Goal: Information Seeking & Learning: Understand process/instructions

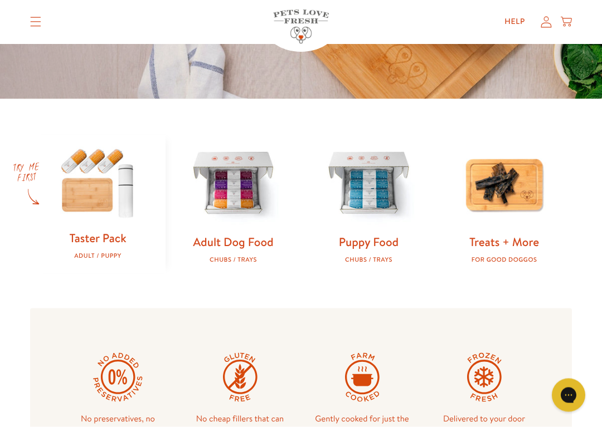
scroll to position [271, 0]
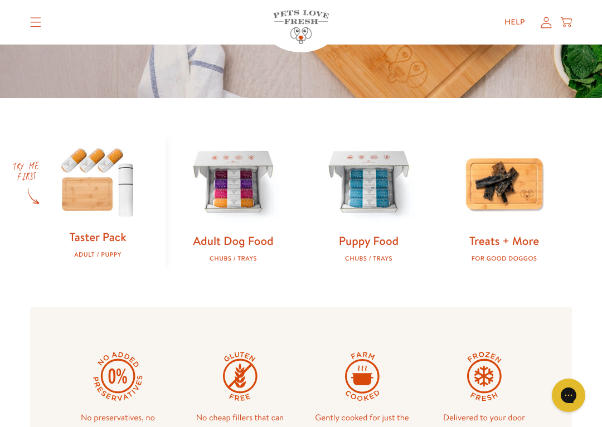
click at [245, 188] on img at bounding box center [233, 184] width 100 height 100
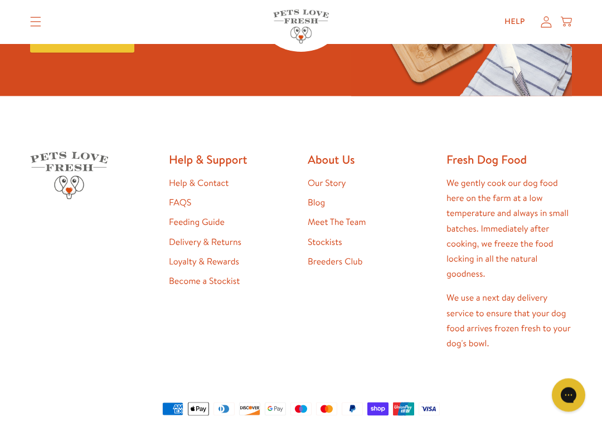
scroll to position [512, 0]
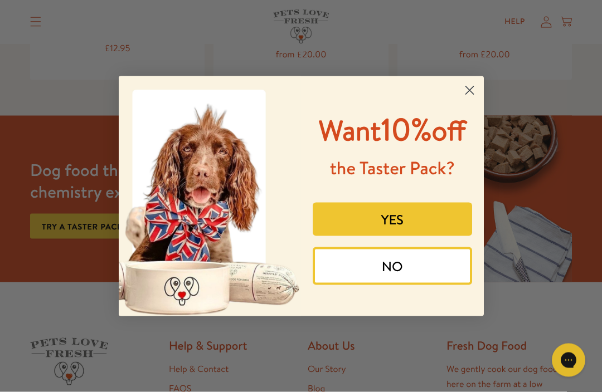
click at [478, 87] on icon "Close dialog" at bounding box center [468, 90] width 19 height 19
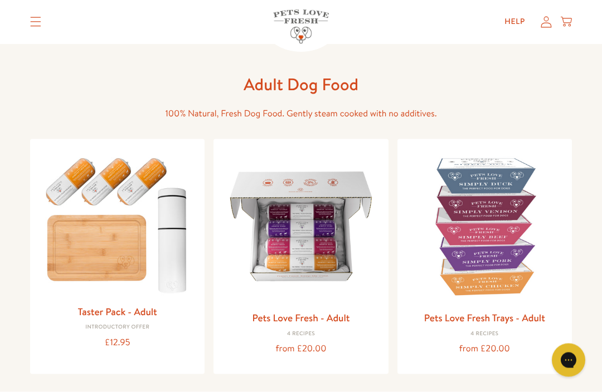
scroll to position [0, 0]
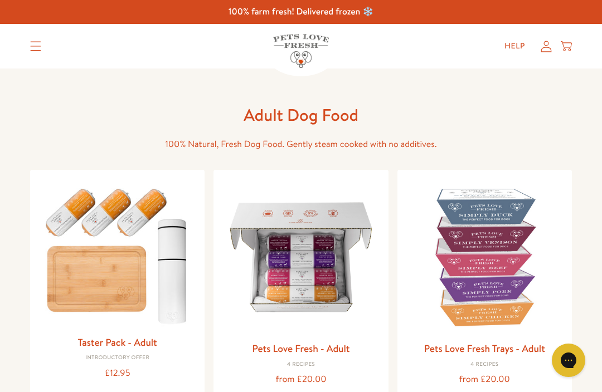
click at [516, 47] on link "Help" at bounding box center [514, 46] width 38 height 22
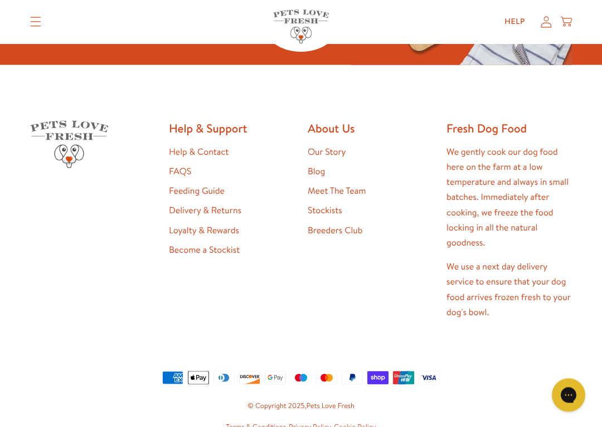
scroll to position [986, 0]
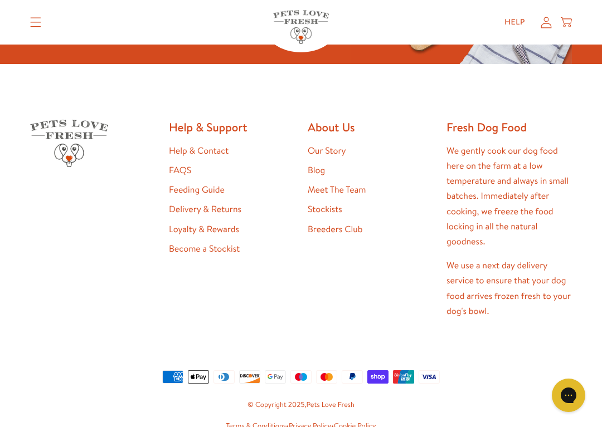
click at [212, 190] on link "Feeding Guide" at bounding box center [197, 190] width 56 height 12
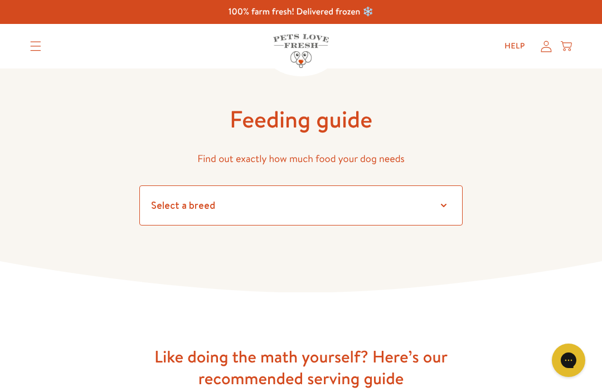
click at [437, 214] on select "Select a breed" at bounding box center [300, 205] width 323 height 40
click at [444, 203] on select "Select a breed Affenpinscher Afghan hound Airedale terrier Akita Alaskan Malamu…" at bounding box center [300, 205] width 323 height 40
click at [189, 210] on select "Select a breed Affenpinscher Afghan hound Airedale terrier Akita Alaskan Malamu…" at bounding box center [300, 205] width 323 height 40
click at [450, 203] on select "Select a breed Affenpinscher Afghan hound Airedale terrier Akita Alaskan Malamu…" at bounding box center [300, 205] width 323 height 40
click at [262, 217] on select "Select a breed Affenpinscher Afghan hound Airedale terrier Akita Alaskan Malamu…" at bounding box center [300, 205] width 323 height 40
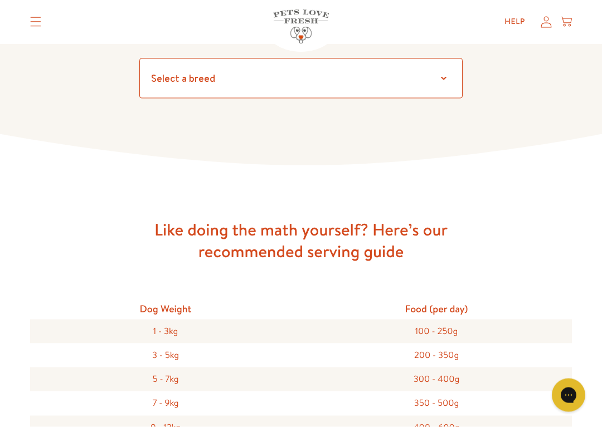
scroll to position [127, 0]
click at [168, 83] on select "Select a breed Affenpinscher Afghan hound Airedale terrier Akita Alaskan Malamu…" at bounding box center [300, 78] width 323 height 40
click at [445, 83] on select "Select a breed Affenpinscher Afghan hound Airedale terrier Akita Alaskan Malamu…" at bounding box center [300, 78] width 323 height 40
click at [444, 80] on select "Select a breed Affenpinscher Afghan hound Airedale terrier Akita Alaskan Malamu…" at bounding box center [300, 78] width 323 height 40
click at [444, 85] on select "Select a breed Affenpinscher Afghan hound Airedale terrier Akita Alaskan Malamu…" at bounding box center [300, 78] width 323 height 40
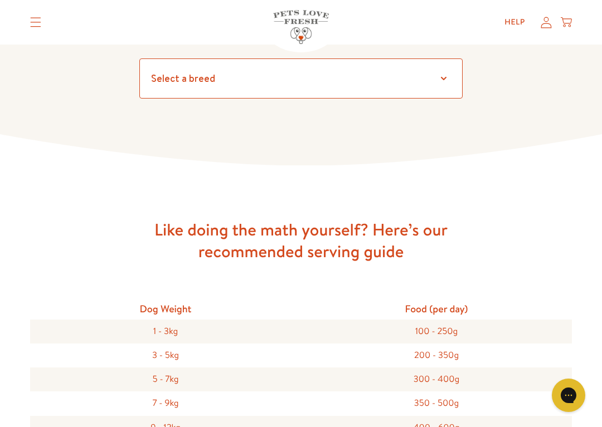
click at [443, 75] on select "Select a breed Affenpinscher Afghan hound Airedale terrier Akita Alaskan Malamu…" at bounding box center [300, 78] width 323 height 40
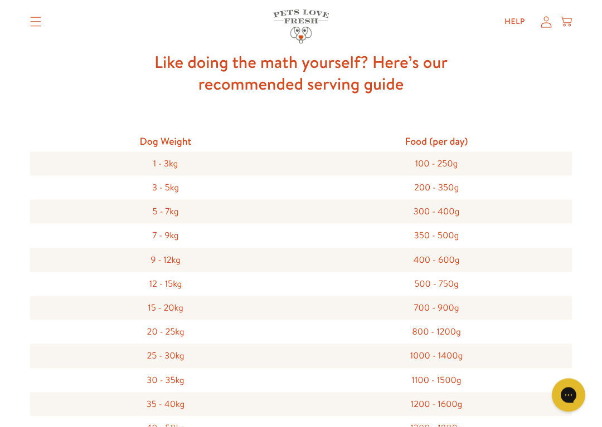
scroll to position [296, 0]
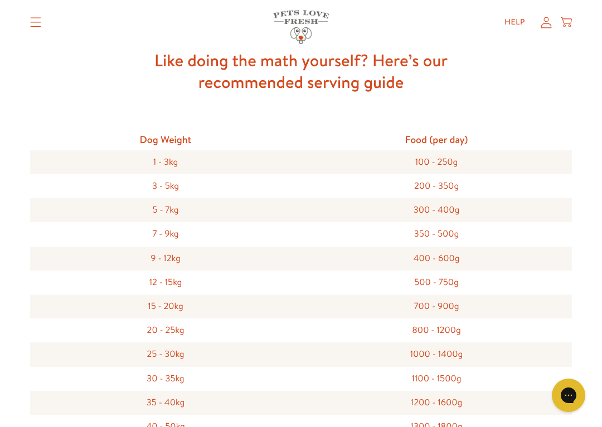
click at [174, 329] on div "20 - 25kg" at bounding box center [165, 331] width 271 height 24
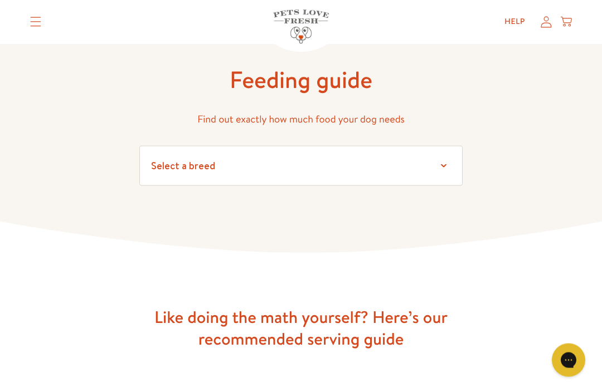
scroll to position [0, 0]
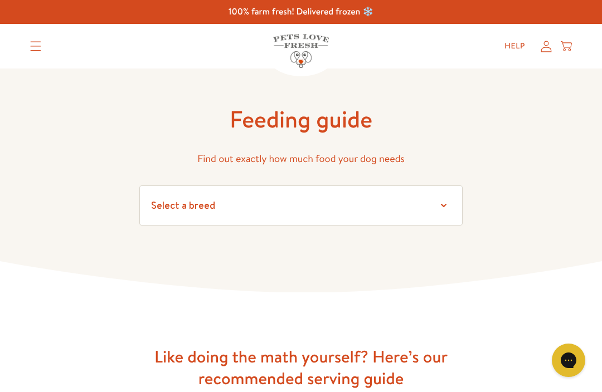
click at [45, 45] on summary "Translation missing: en.sections.header.menu" at bounding box center [35, 46] width 29 height 28
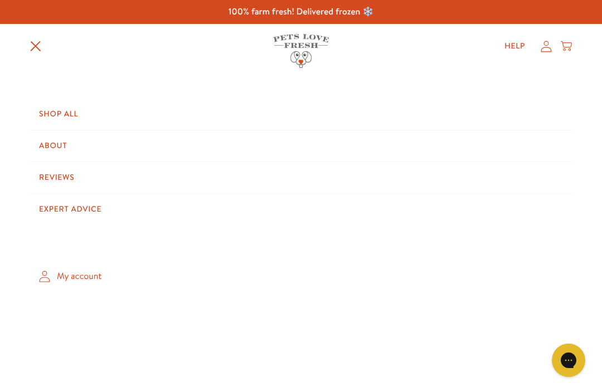
click at [57, 124] on link "Shop All" at bounding box center [300, 114] width 541 height 31
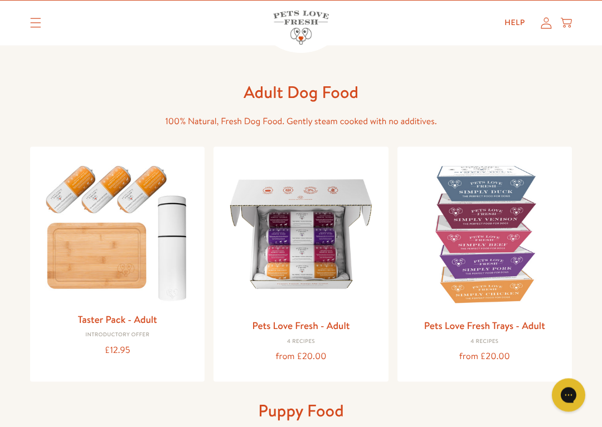
scroll to position [27, 0]
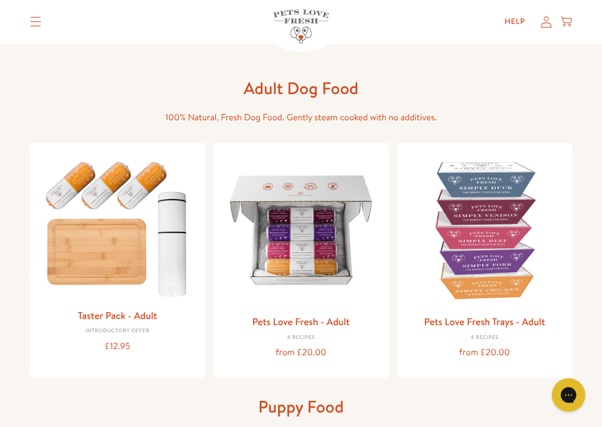
click at [328, 315] on link "Pets Love Fresh - Adult" at bounding box center [300, 322] width 97 height 14
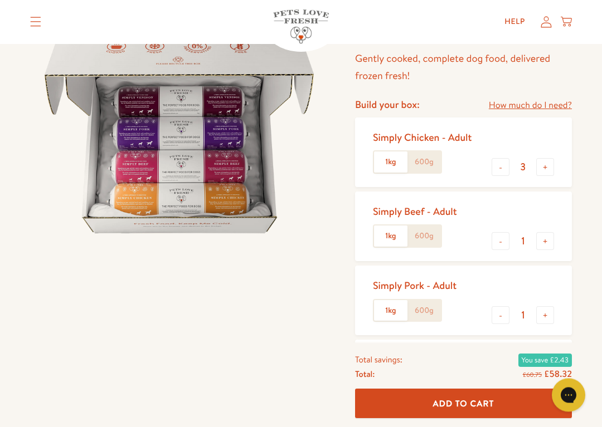
scroll to position [125, 0]
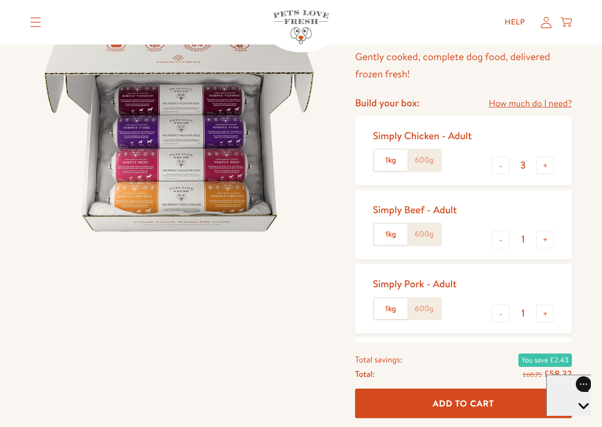
click at [554, 107] on link "How much do I need?" at bounding box center [529, 103] width 83 height 15
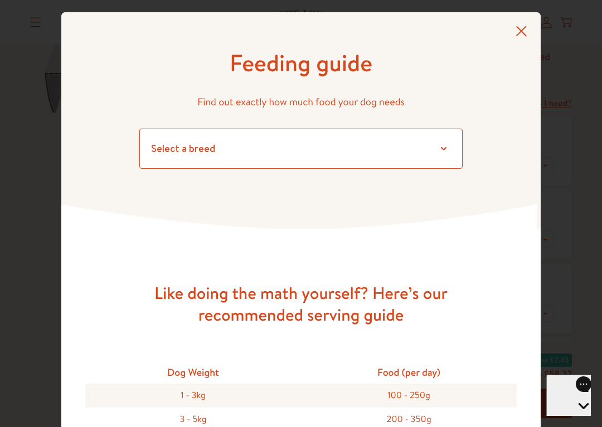
click at [438, 143] on select "Select a breed Affenpinscher Afghan hound Airedale terrier Akita Alaskan Malamu…" at bounding box center [300, 149] width 323 height 40
select select "30"
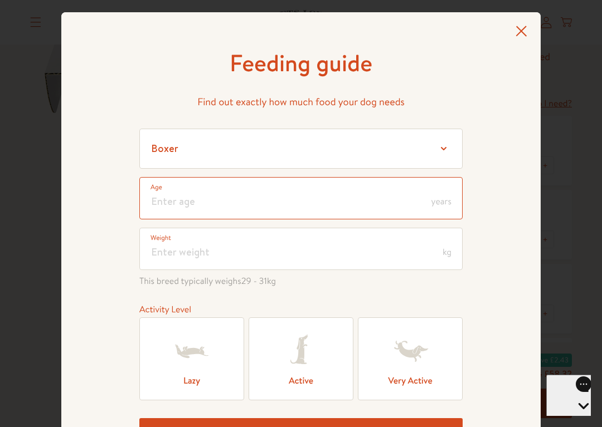
click at [440, 193] on input "number" at bounding box center [300, 198] width 323 height 42
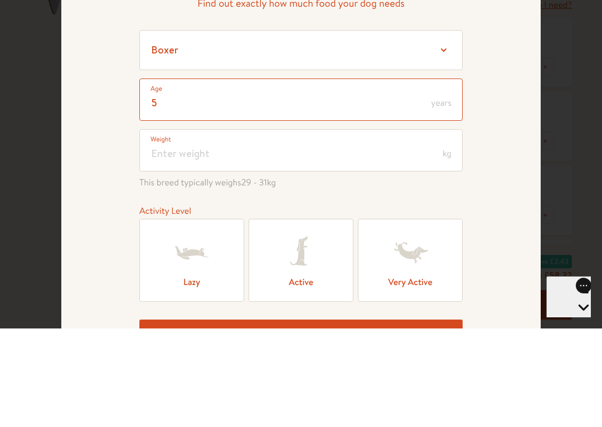
type input "5"
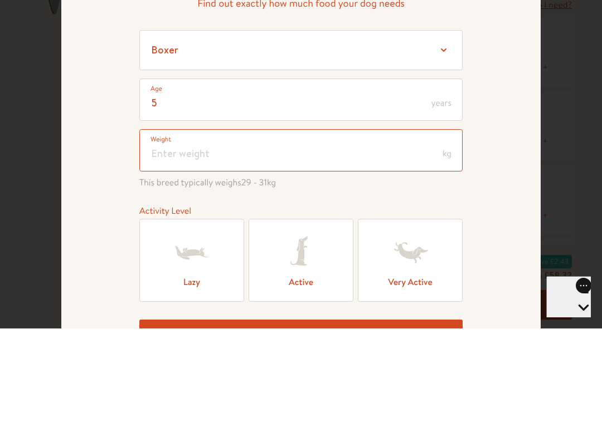
click at [164, 228] on input "number" at bounding box center [300, 249] width 323 height 42
type input "24"
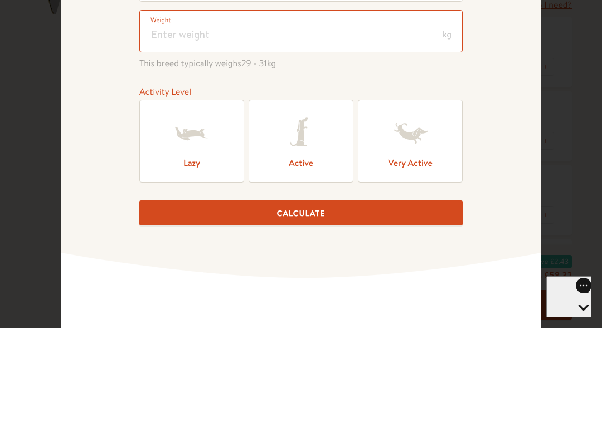
scroll to position [120, 0]
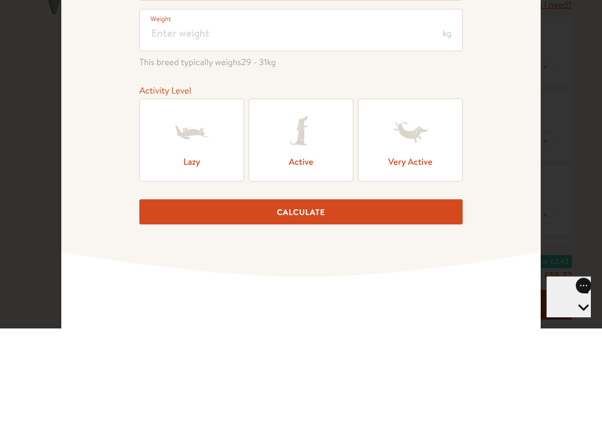
click at [306, 197] on label "Active" at bounding box center [300, 238] width 105 height 83
click at [0, 0] on input "Active" at bounding box center [0, 0] width 0 height 0
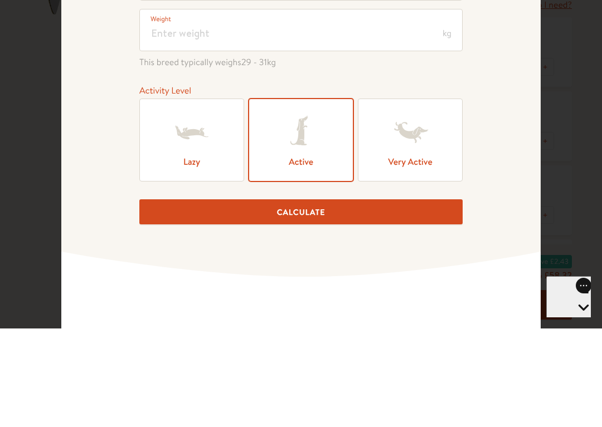
scroll to position [224, 0]
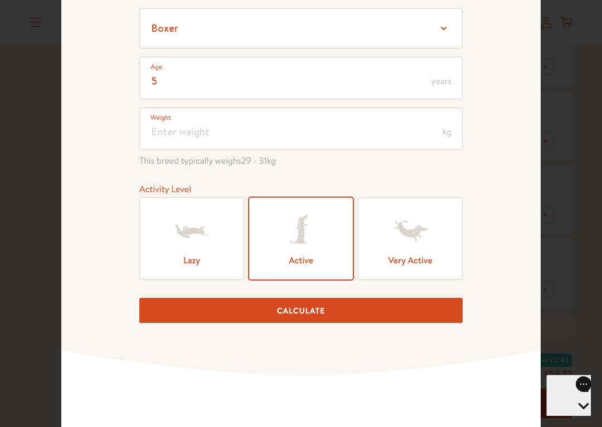
click at [305, 313] on button "Calculate" at bounding box center [300, 310] width 323 height 25
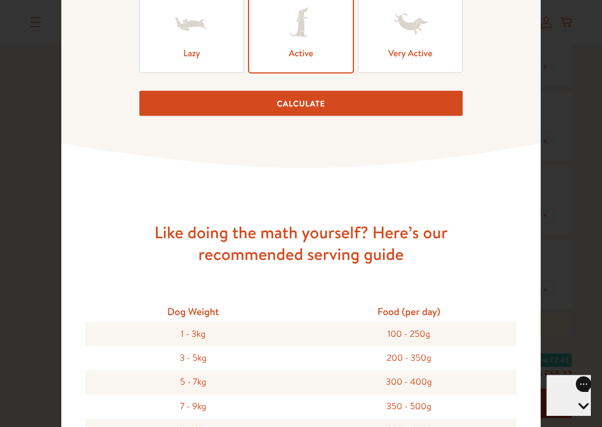
scroll to position [336, 0]
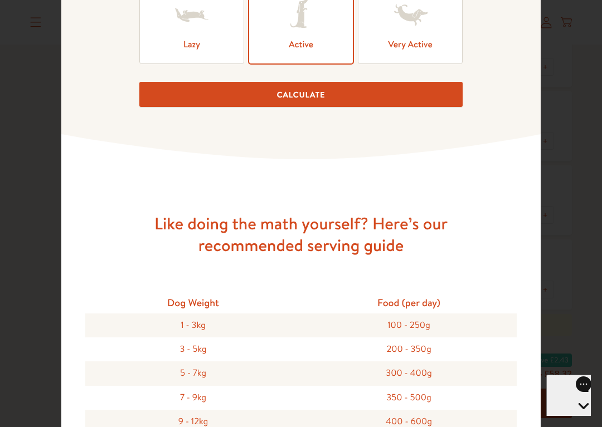
click at [304, 107] on button "Calculate" at bounding box center [300, 94] width 323 height 25
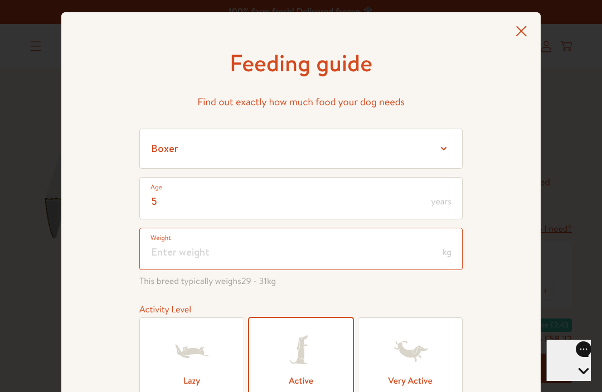
scroll to position [0, 0]
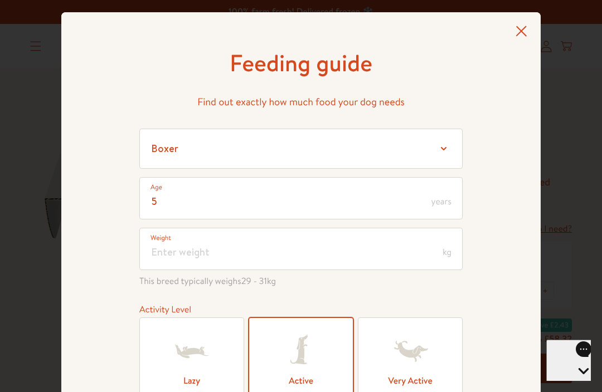
click at [531, 30] on div "Feeding guide Find out exactly how much food your dog needs Select a breed Affe…" at bounding box center [300, 253] width 479 height 483
click at [522, 36] on icon at bounding box center [521, 31] width 12 height 11
